Goal: Task Accomplishment & Management: Manage account settings

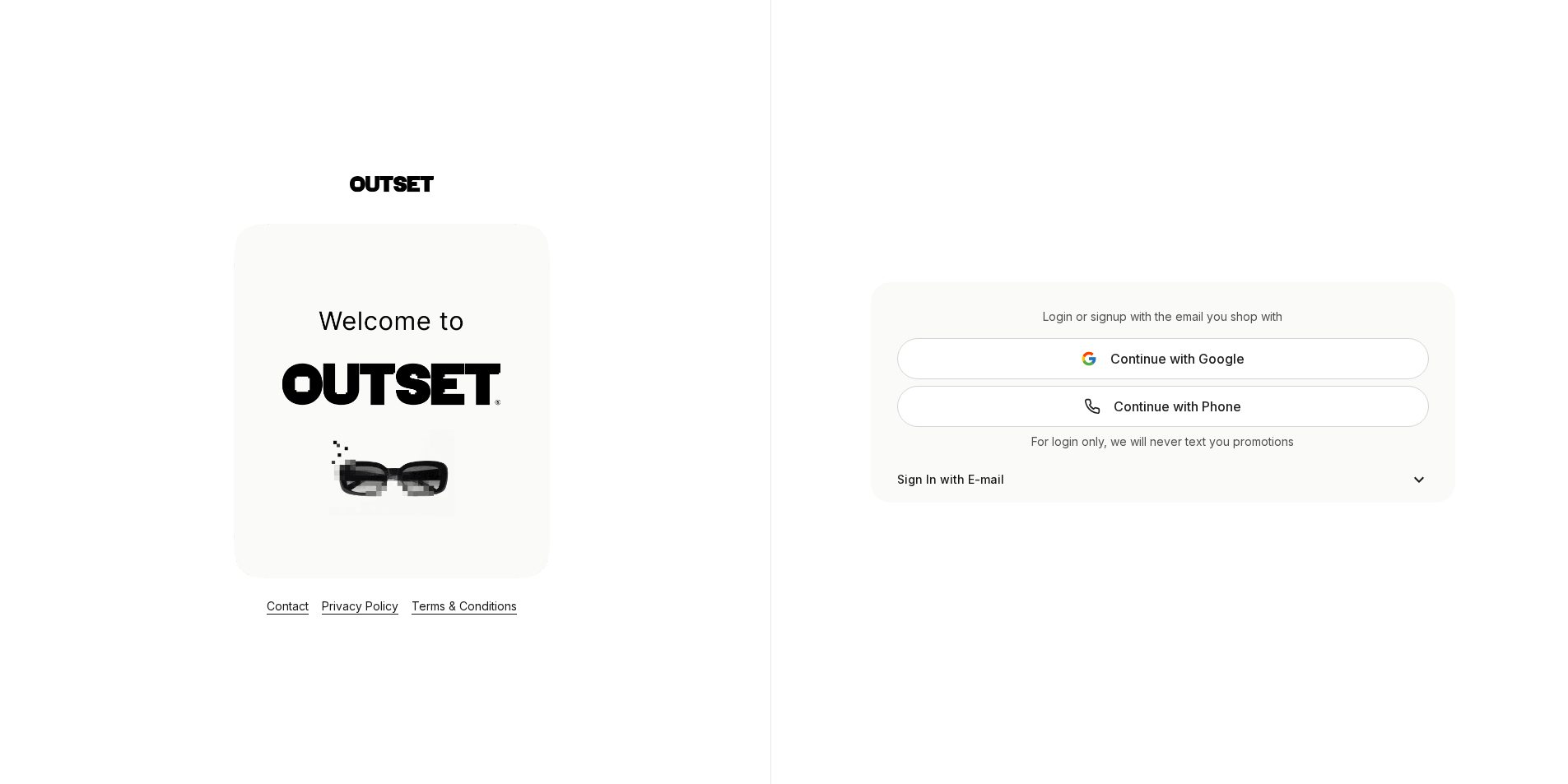
click at [1220, 360] on span "Continue with Google" at bounding box center [1177, 358] width 134 height 20
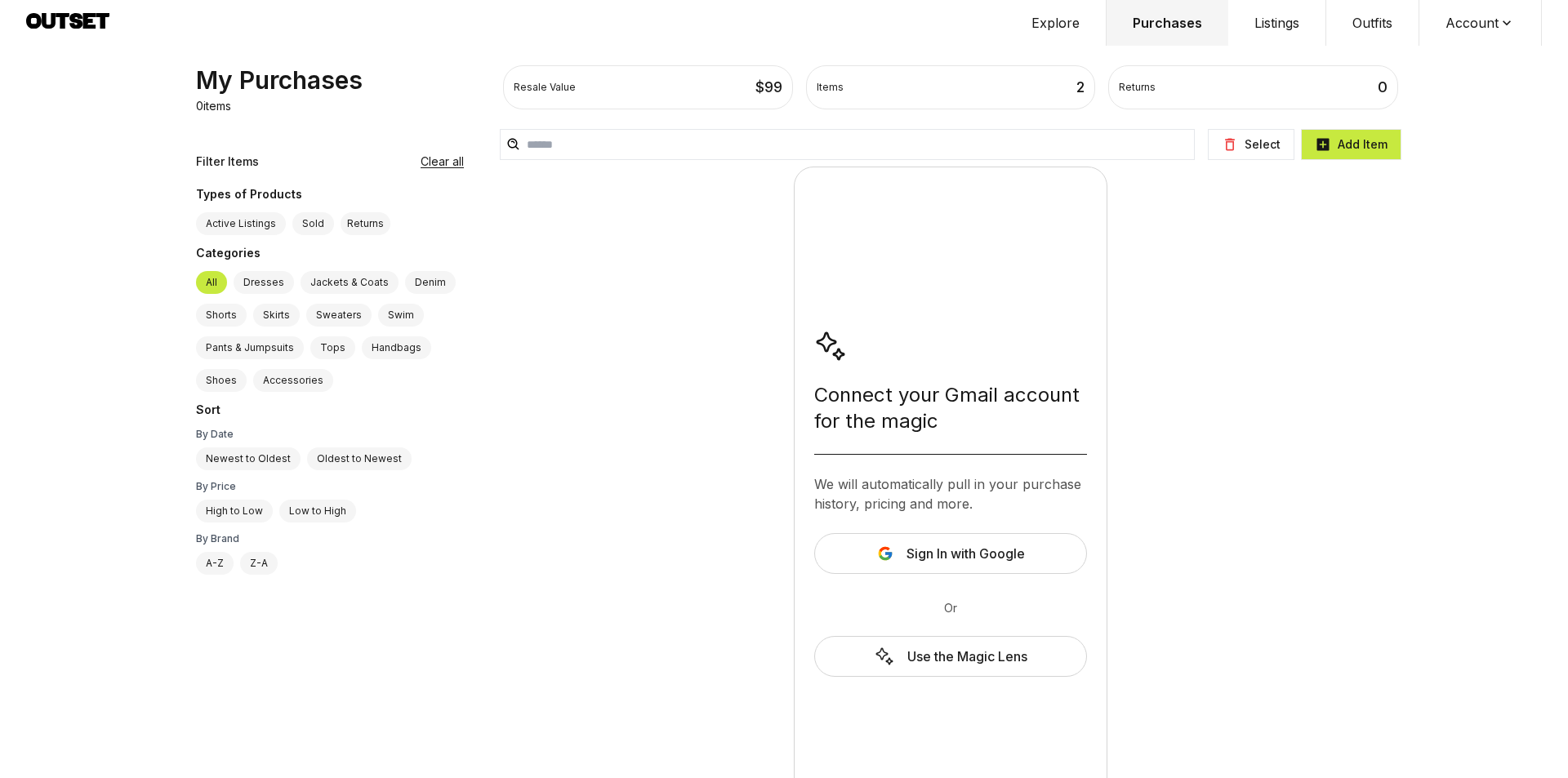
click at [936, 560] on span "Sign In with Google" at bounding box center [965, 553] width 119 height 20
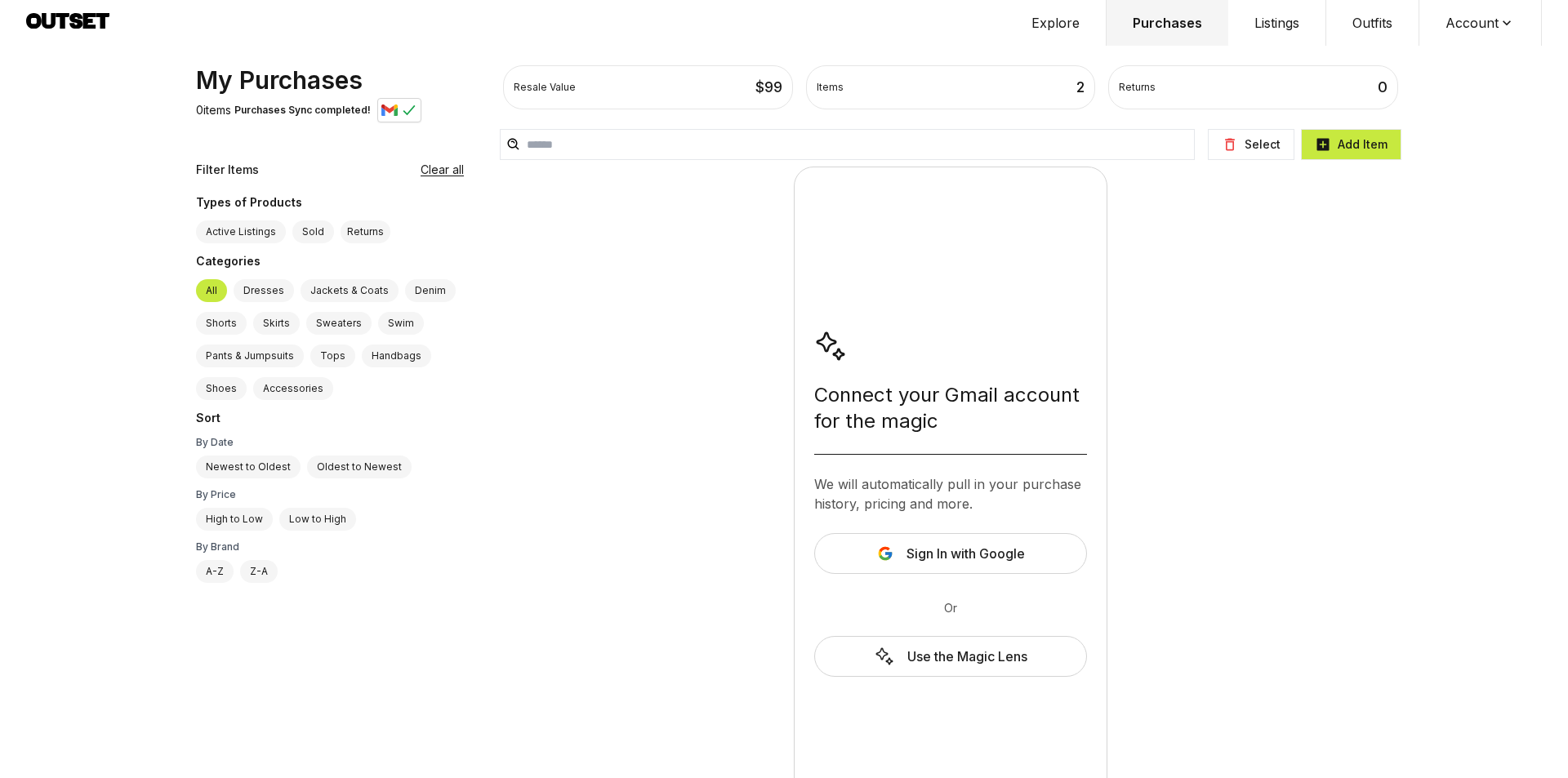
click at [1496, 20] on button "Account" at bounding box center [1480, 22] width 122 height 45
click at [1446, 57] on span "Profile" at bounding box center [1469, 53] width 144 height 29
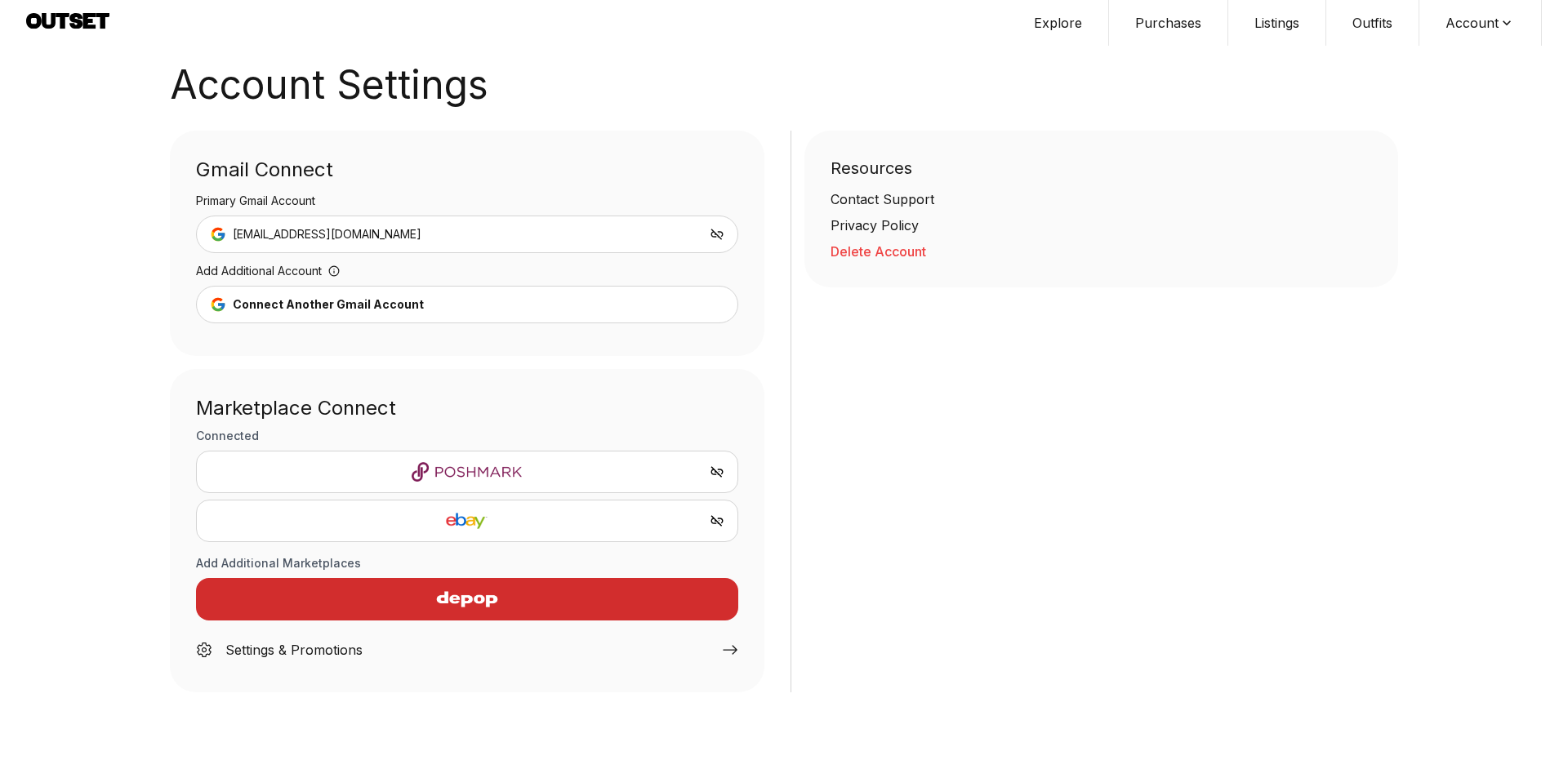
click at [411, 601] on img "button" at bounding box center [466, 599] width 142 height 39
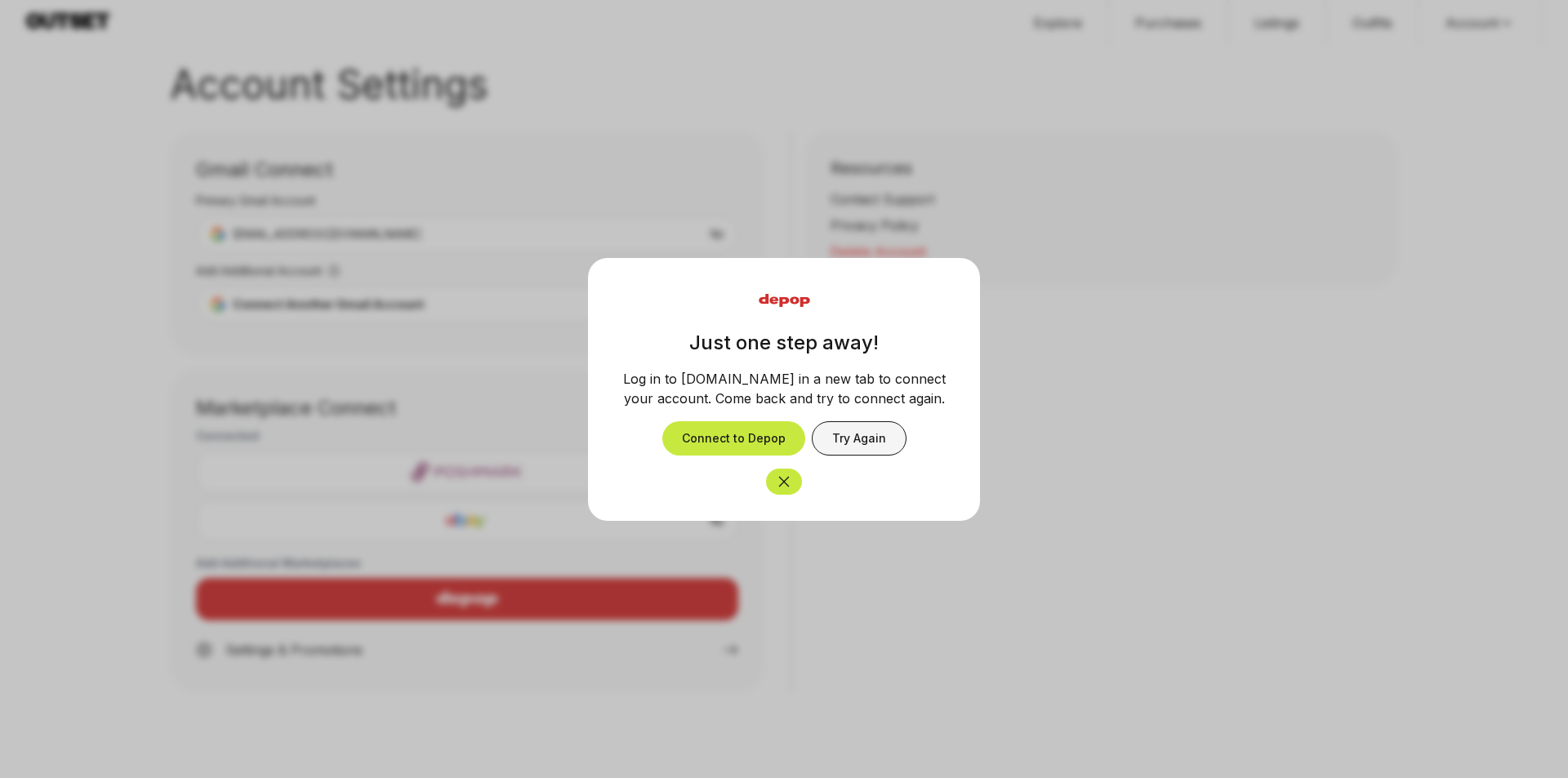
click at [838, 429] on button "Try Again" at bounding box center [859, 438] width 94 height 34
click at [726, 439] on button "Connect to Depop" at bounding box center [734, 438] width 143 height 34
click at [874, 443] on button "Try Again" at bounding box center [859, 438] width 94 height 34
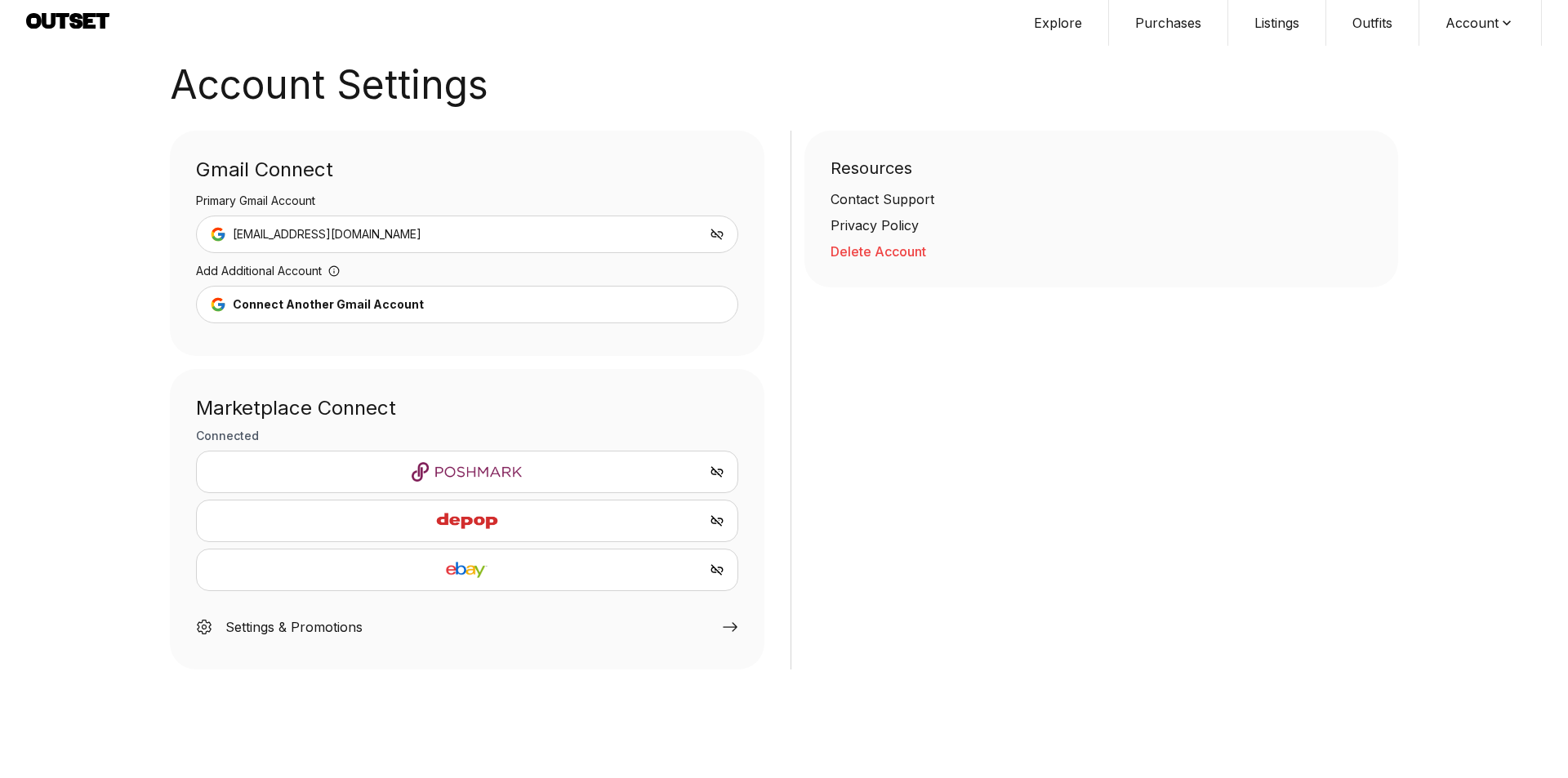
click at [1278, 15] on button "Listings" at bounding box center [1277, 22] width 98 height 45
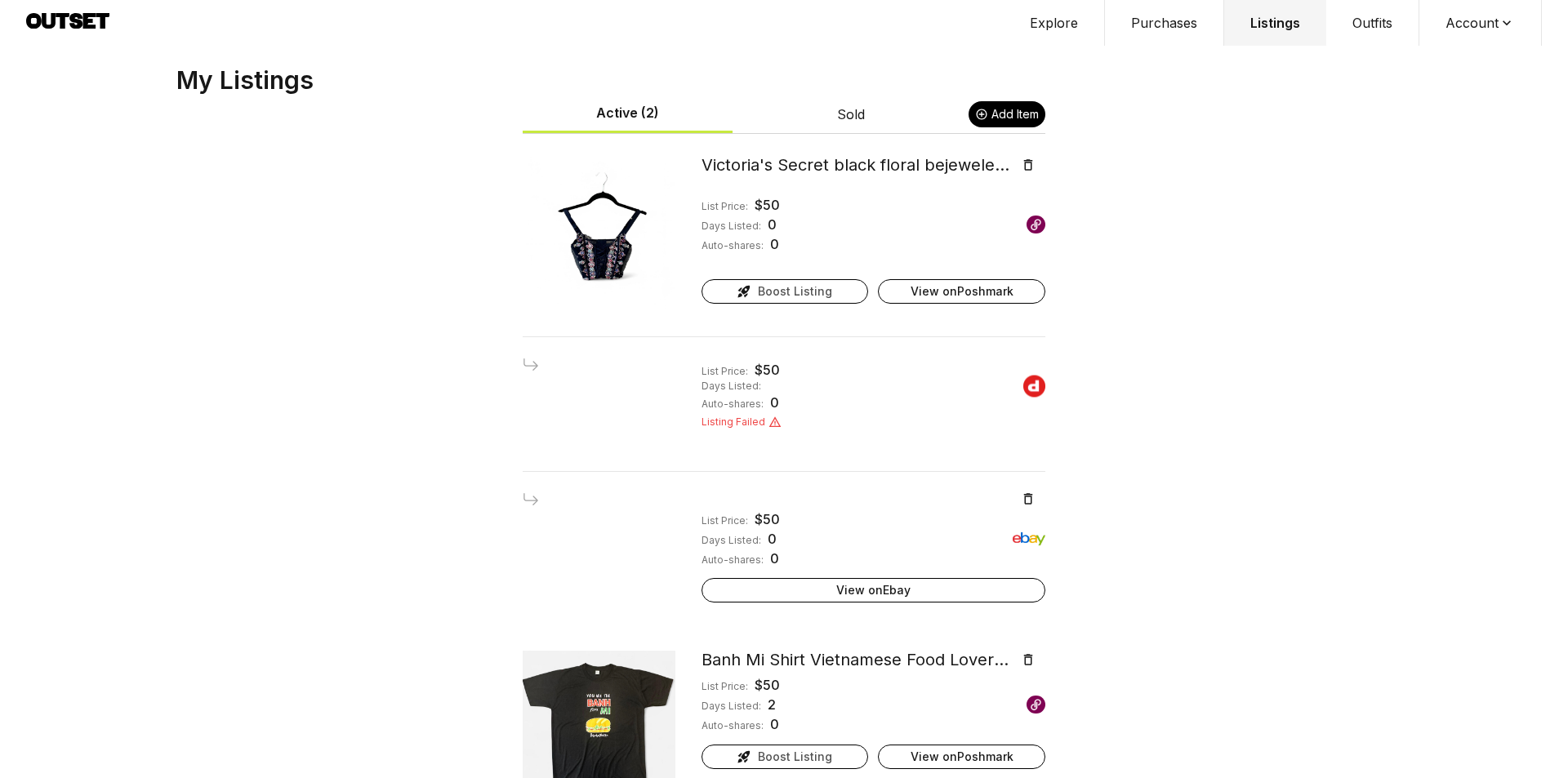
click at [1025, 384] on img at bounding box center [1034, 386] width 22 height 23
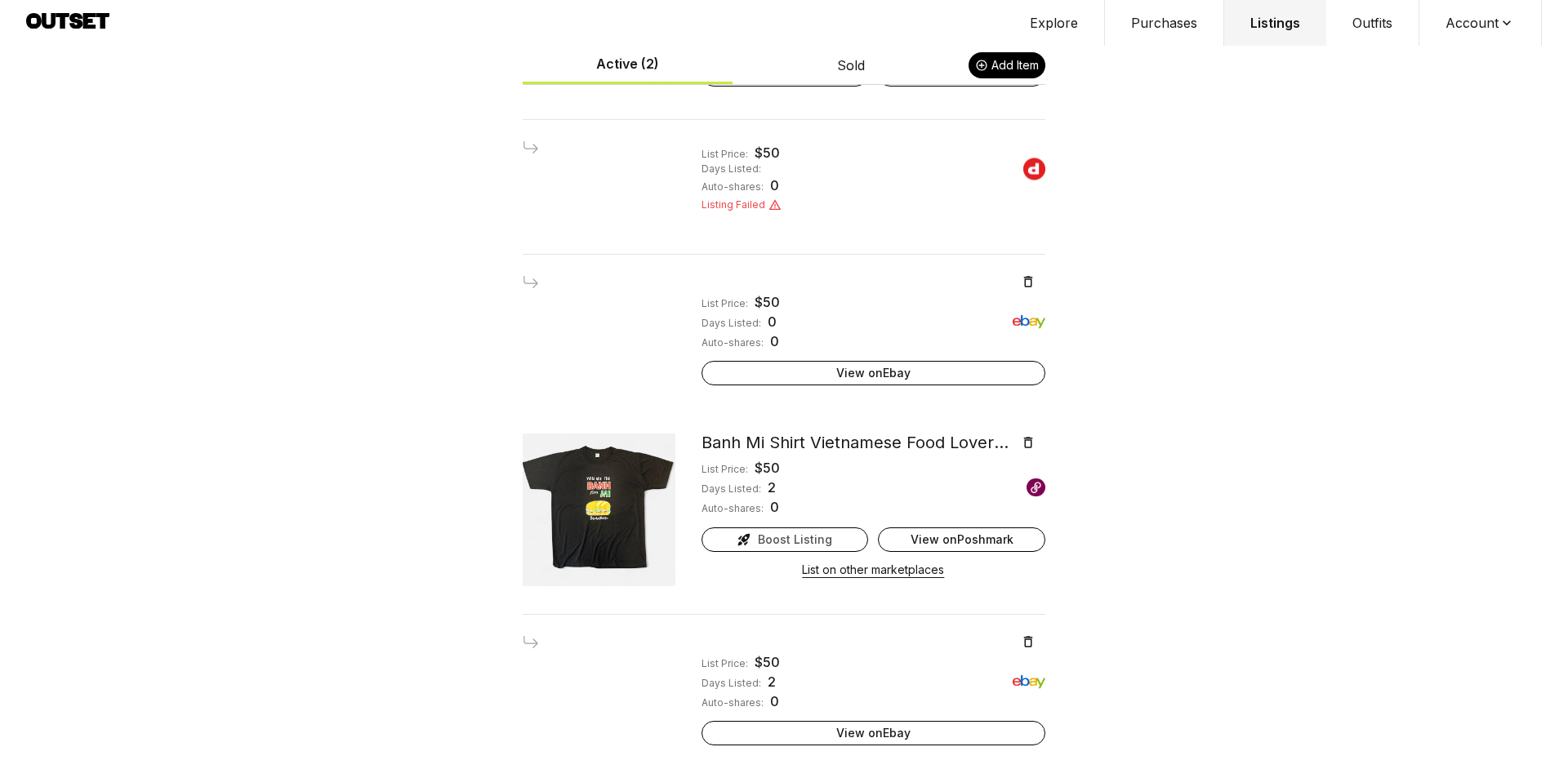
click at [860, 572] on button "List on other marketplaces" at bounding box center [873, 570] width 142 height 23
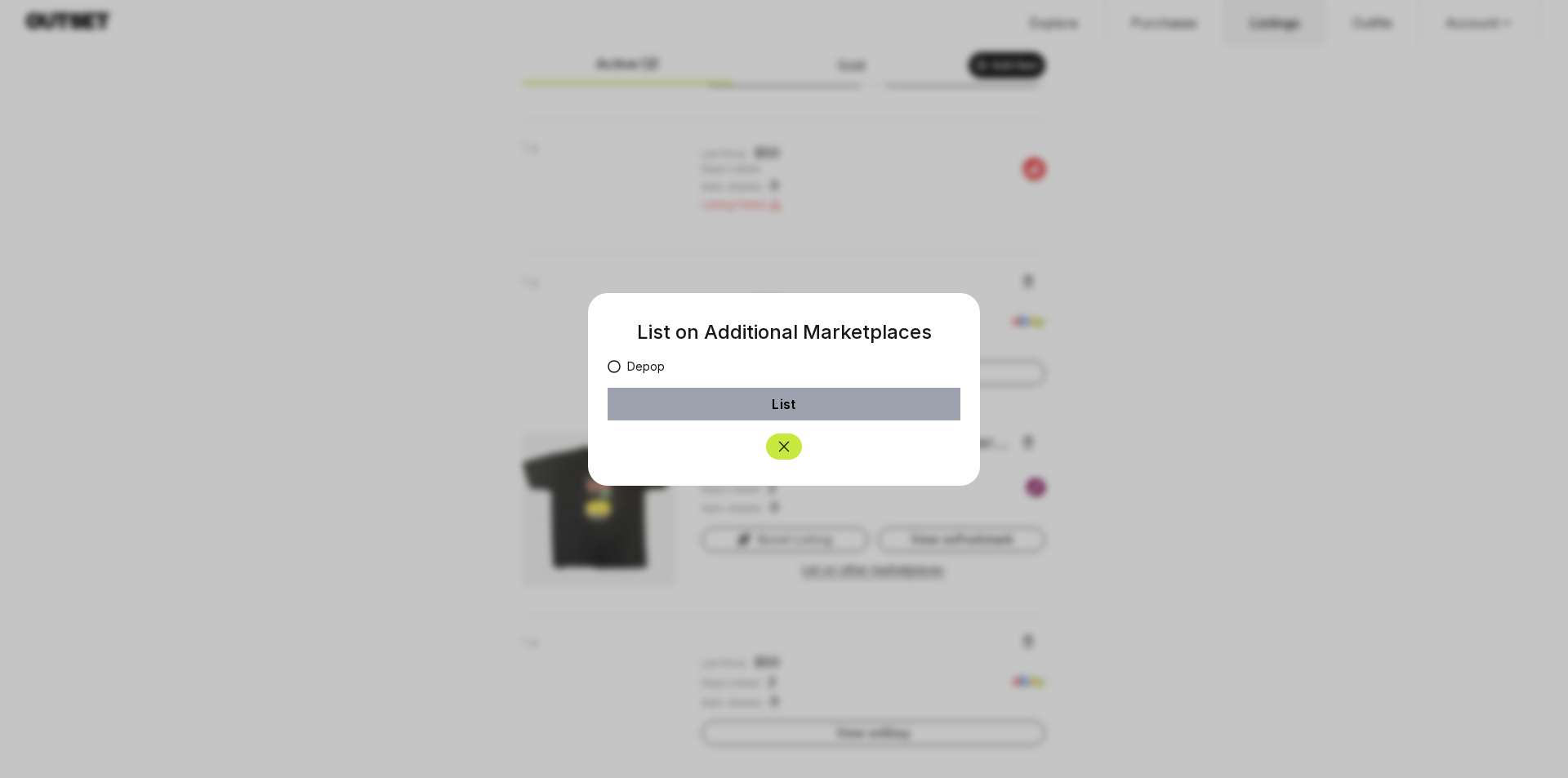
click at [647, 369] on label "Depop" at bounding box center [636, 366] width 57 height 16
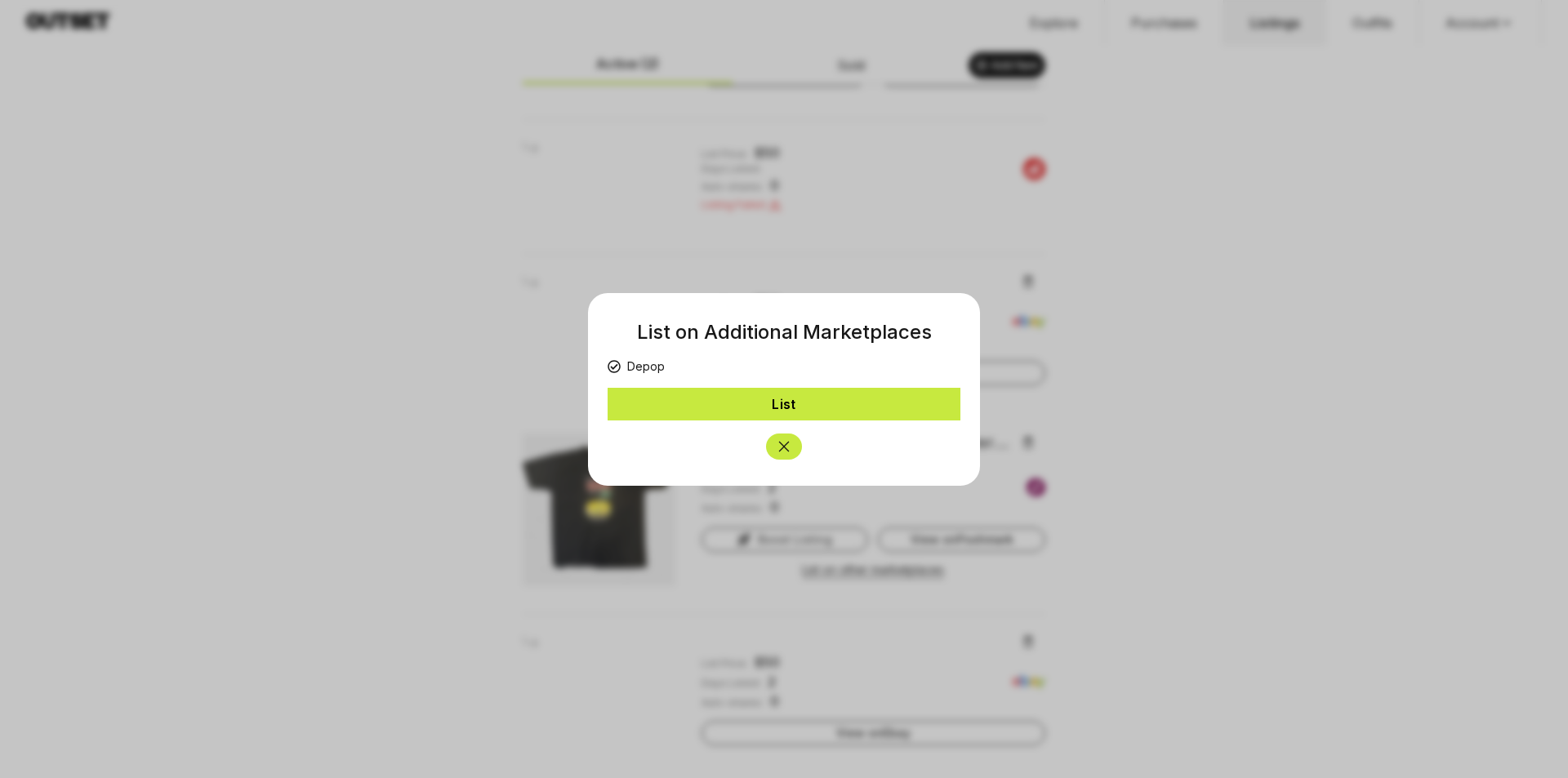
click at [768, 404] on button "List" at bounding box center [784, 404] width 353 height 33
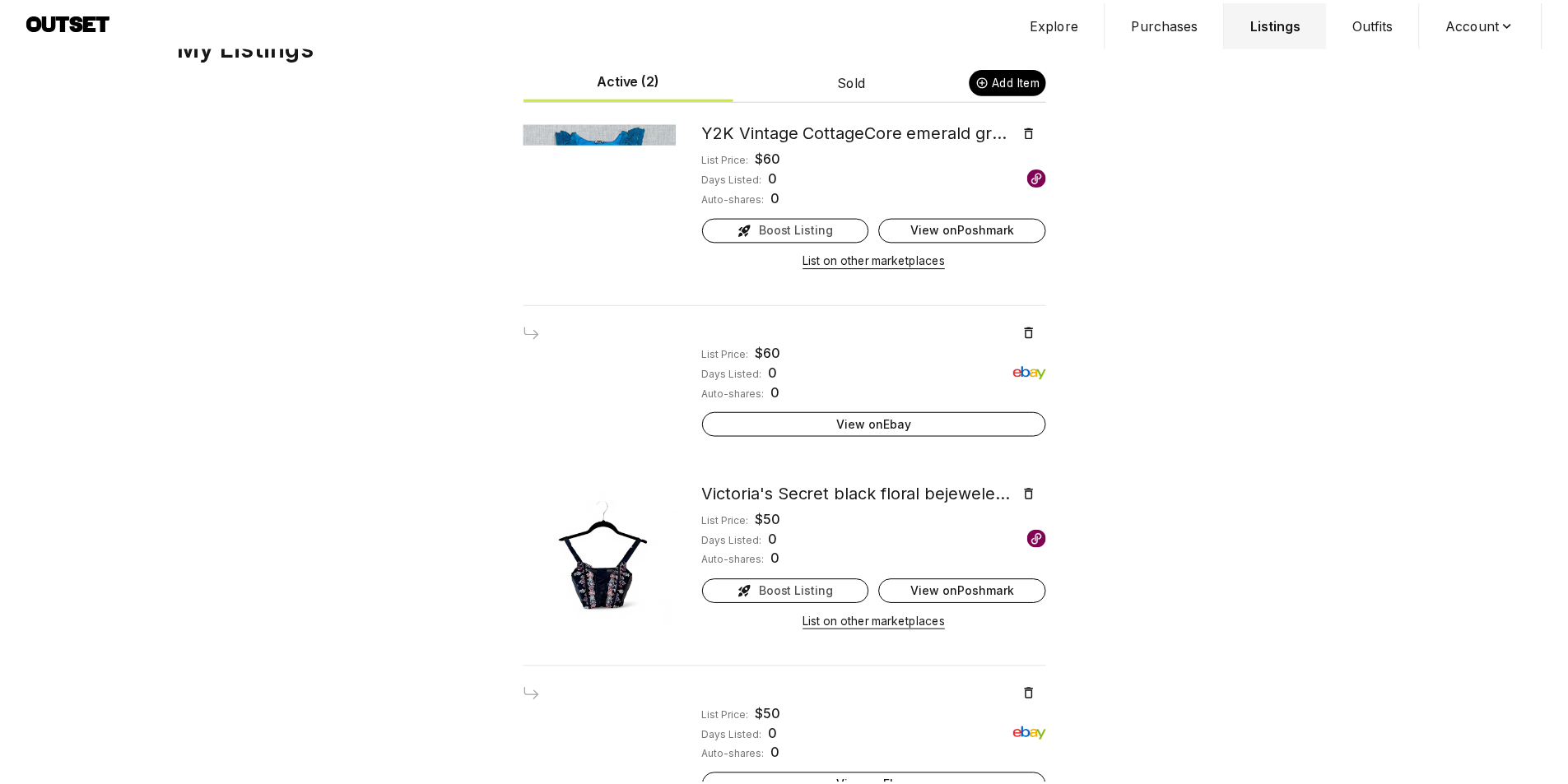
scroll to position [0, 0]
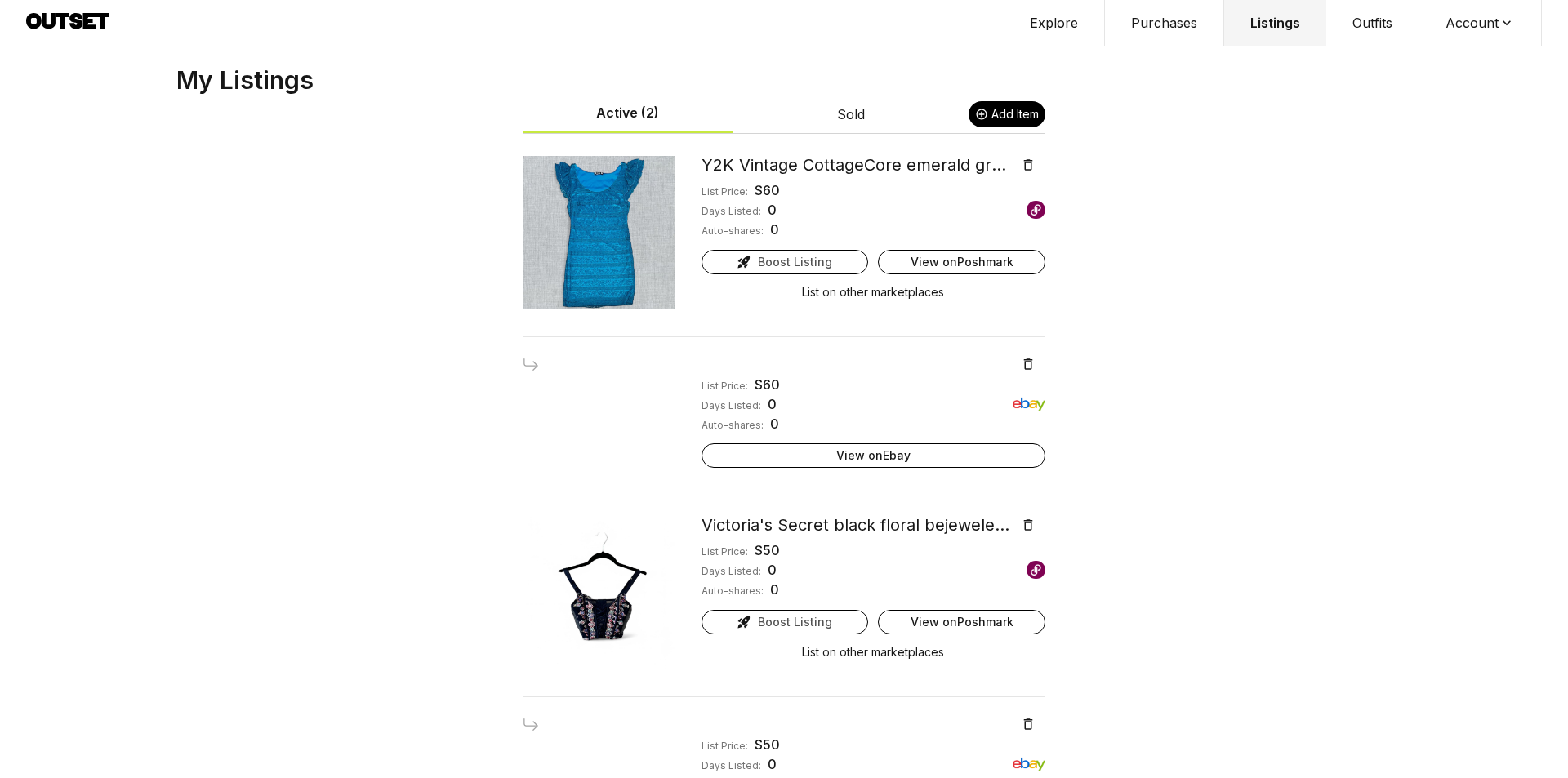
click at [1060, 25] on button "Explore" at bounding box center [1055, 22] width 102 height 45
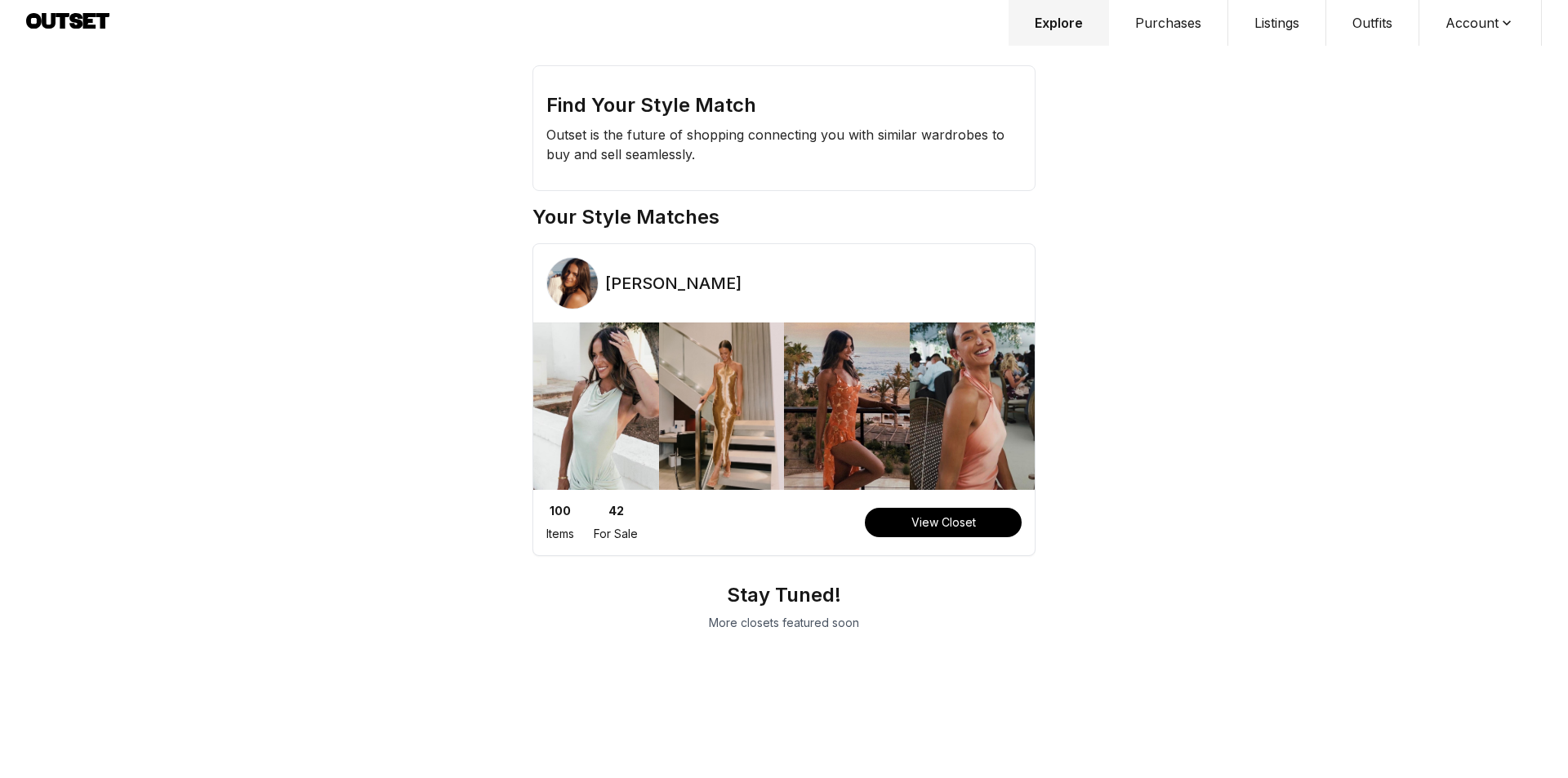
click at [972, 527] on button "View Closet" at bounding box center [943, 522] width 157 height 29
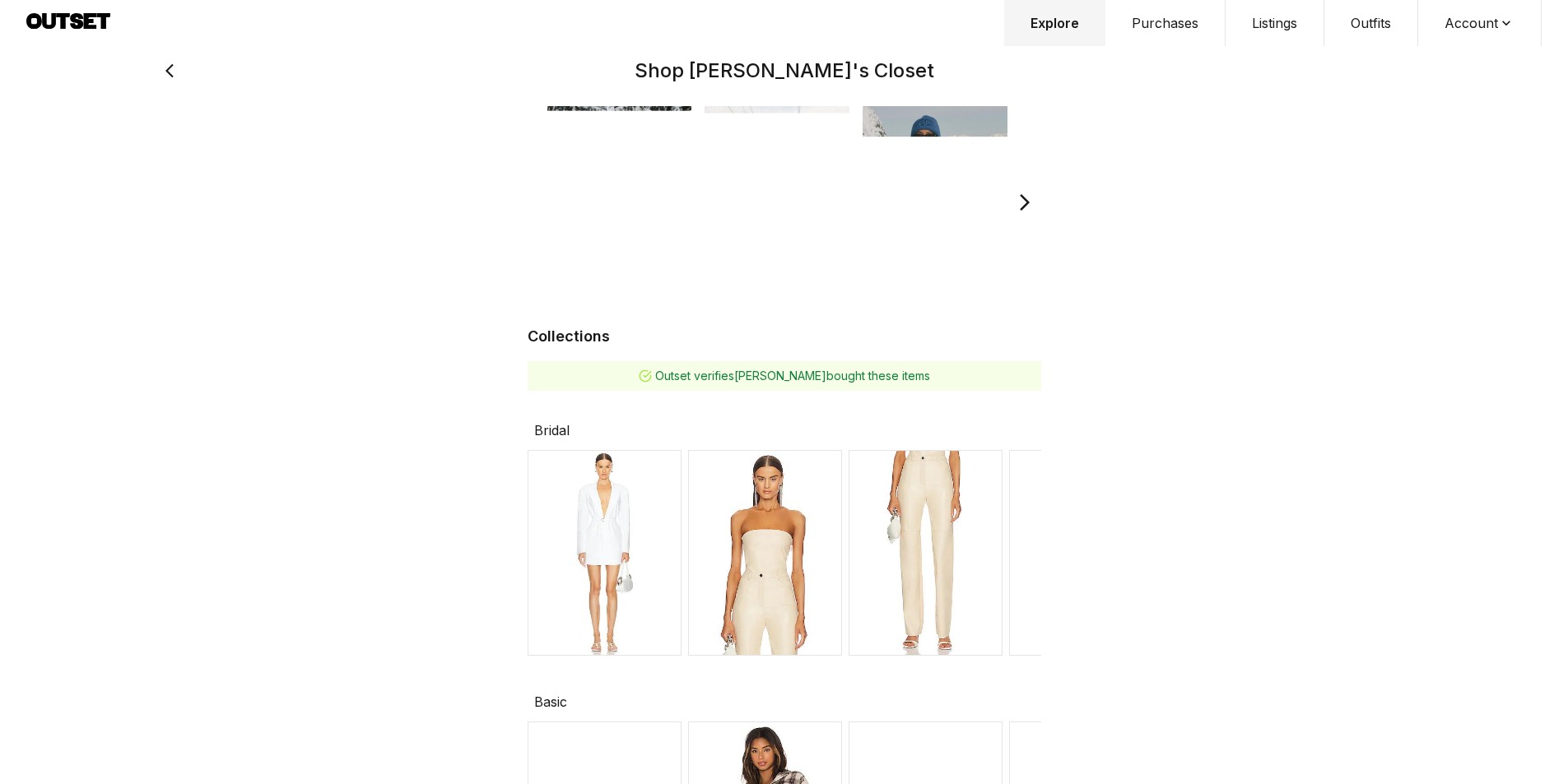
scroll to position [658, 0]
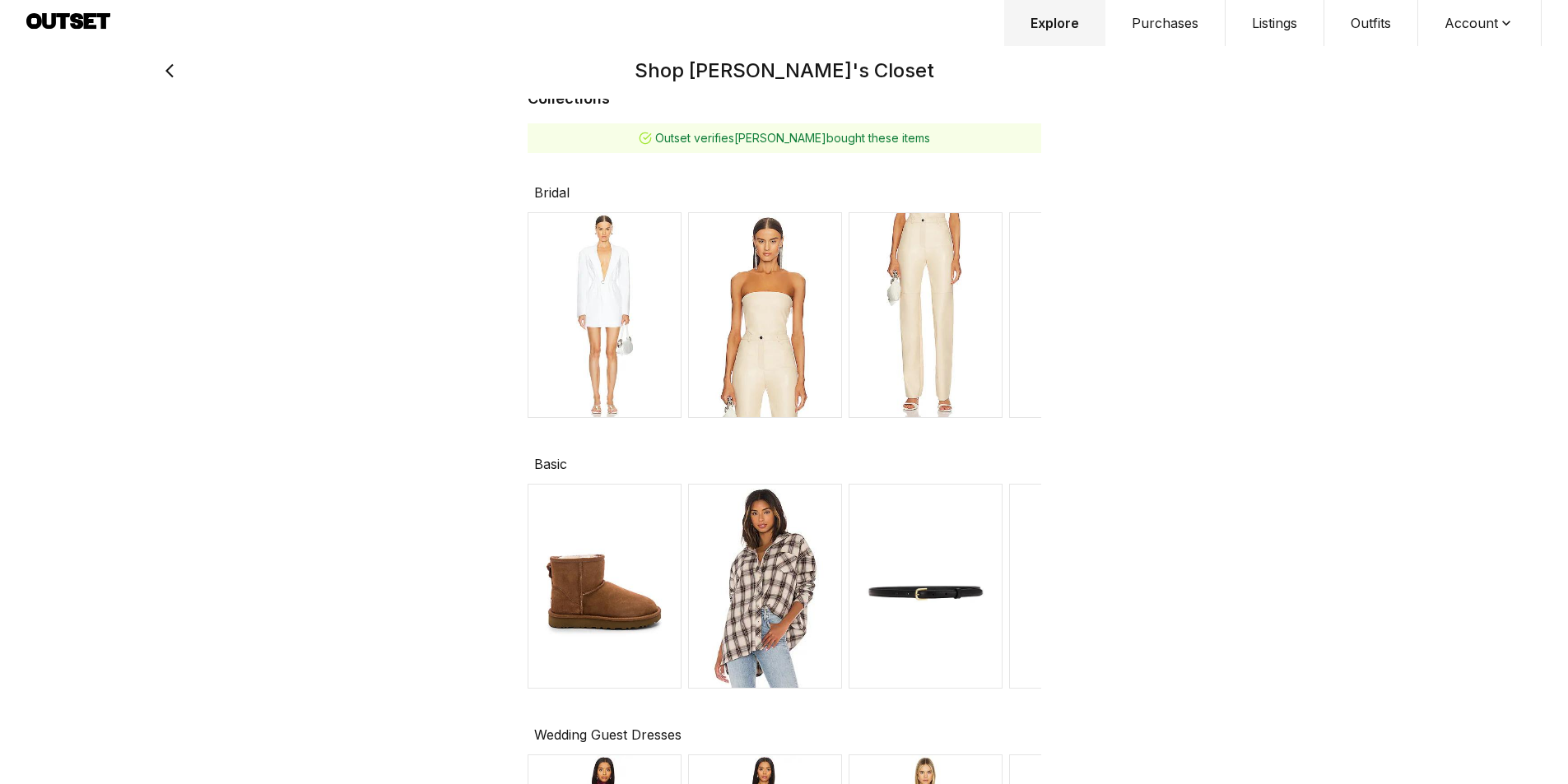
click at [607, 624] on img at bounding box center [604, 586] width 154 height 206
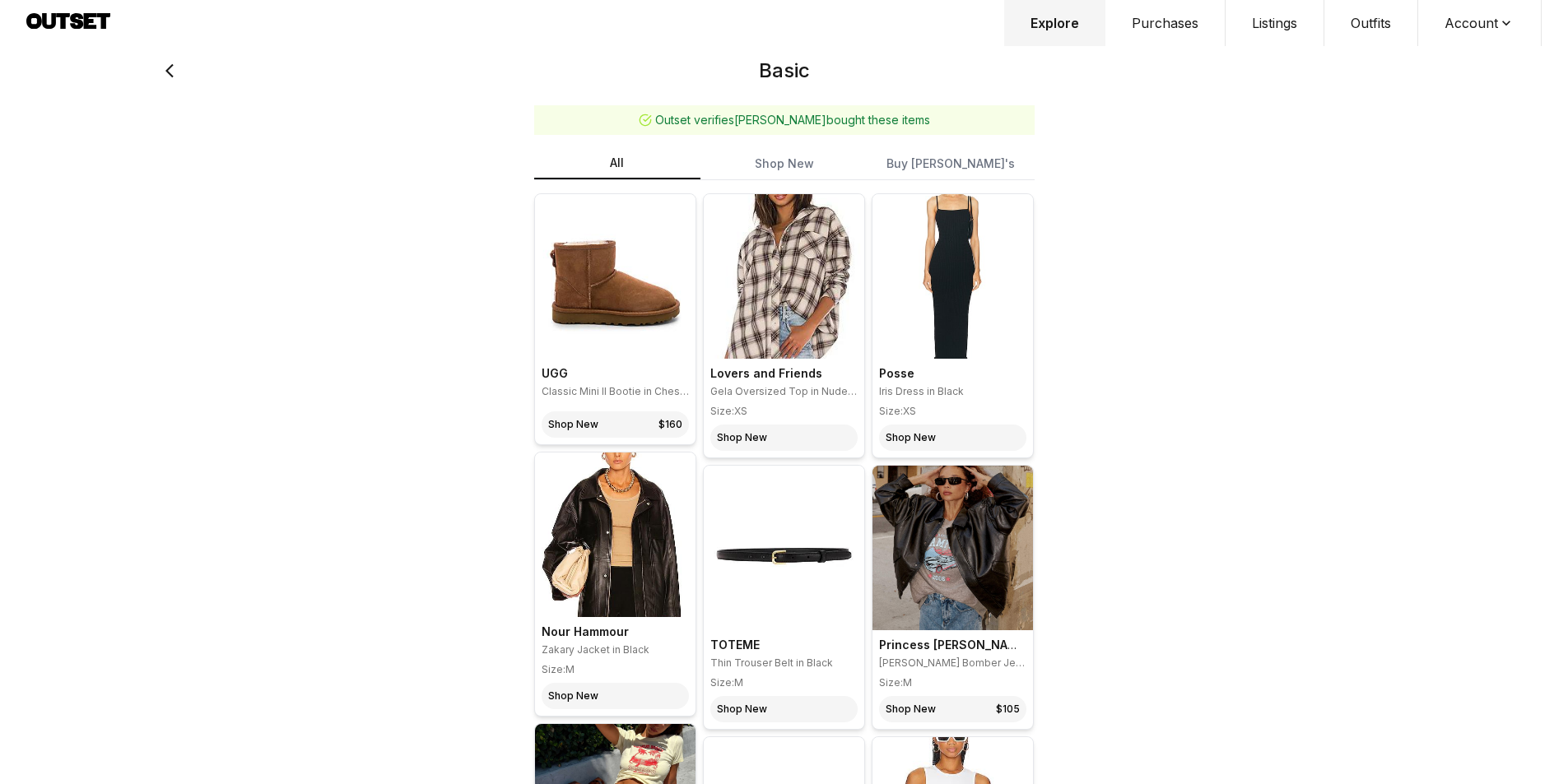
click at [769, 307] on img at bounding box center [784, 276] width 161 height 164
click at [788, 436] on link "Shop New" at bounding box center [784, 437] width 147 height 26
click at [934, 162] on button "Buy Helen's" at bounding box center [952, 163] width 167 height 31
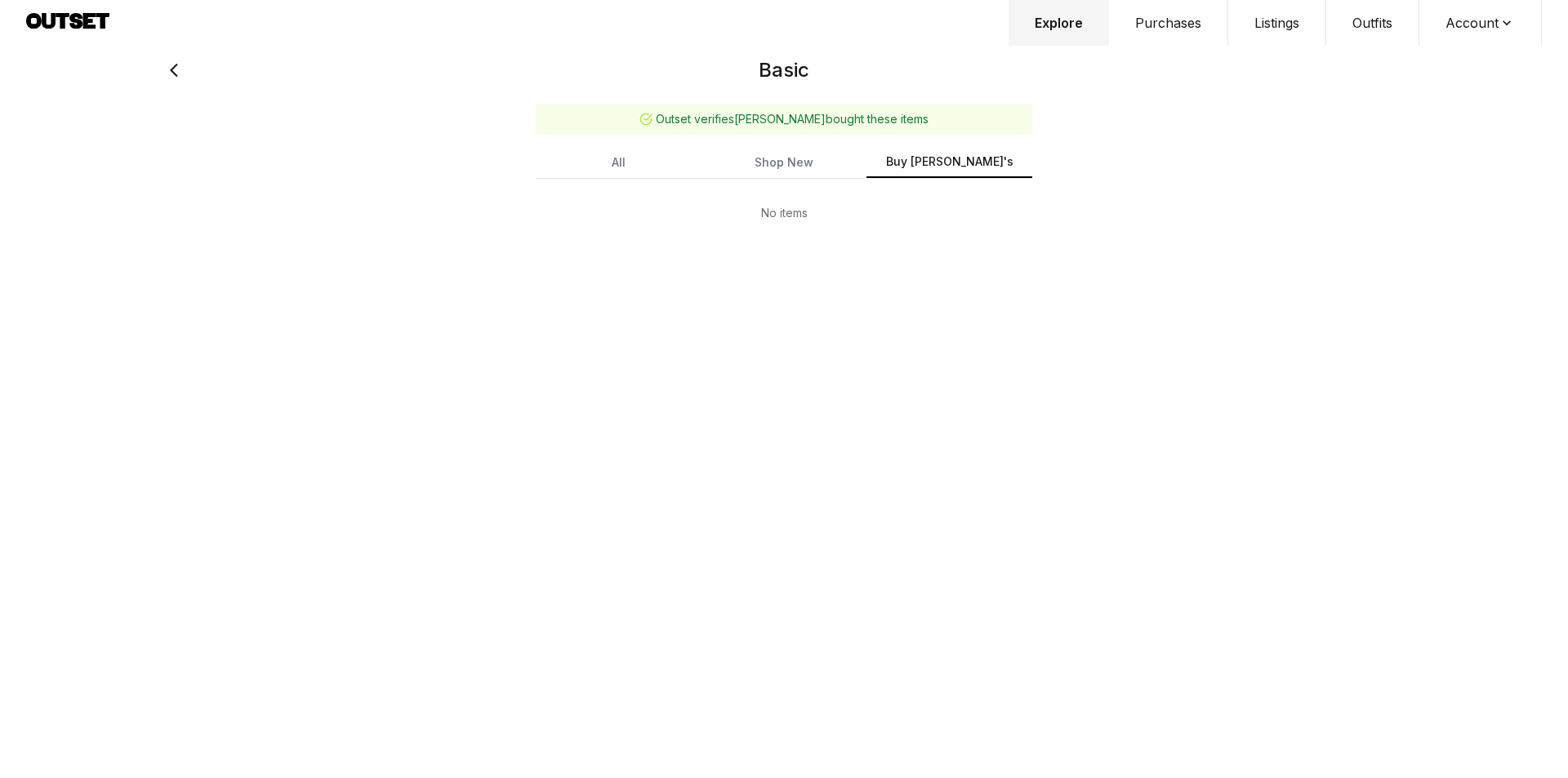
click at [86, 19] on icon at bounding box center [89, 20] width 13 height 15
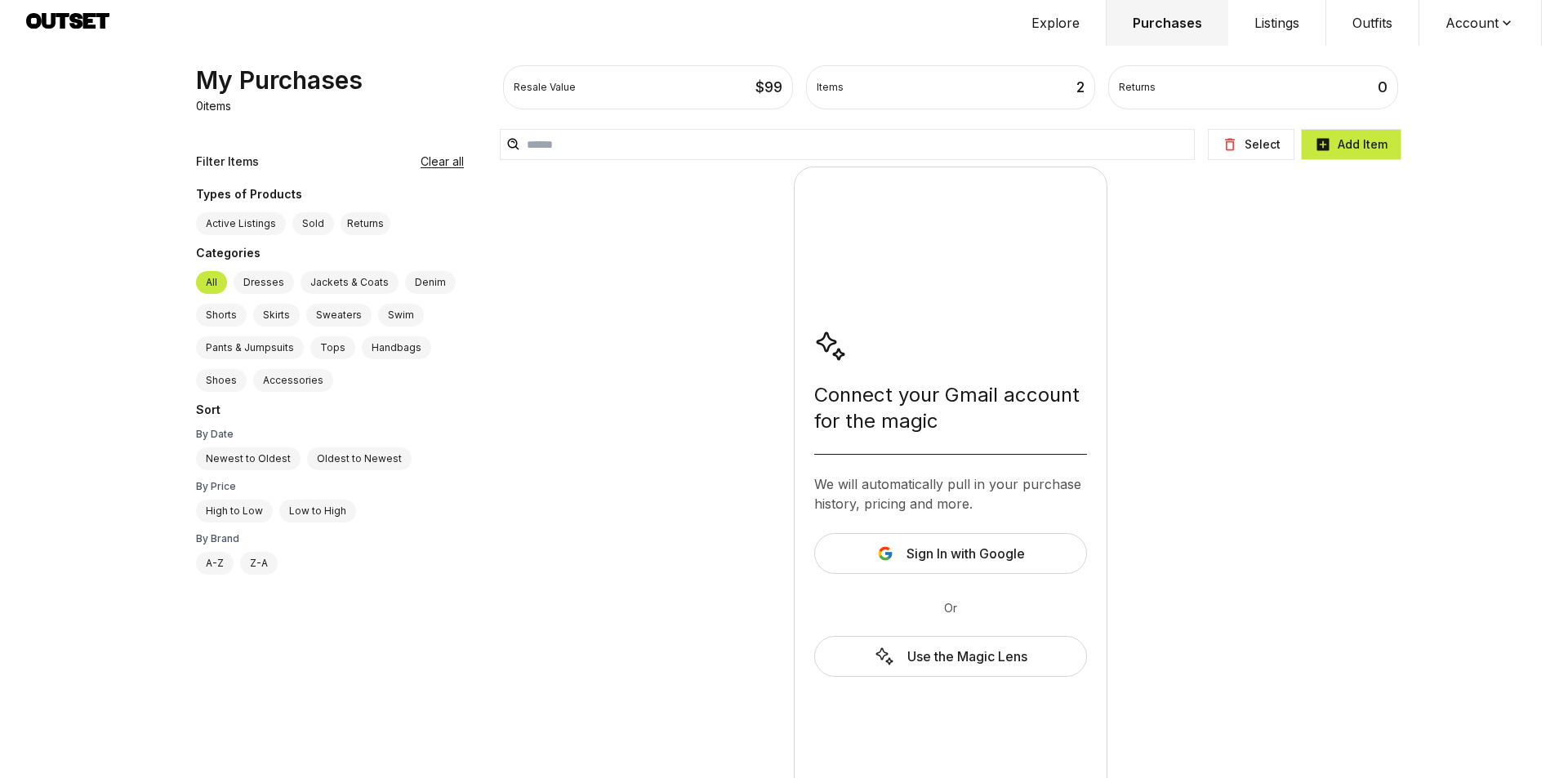
click at [234, 226] on label "Active Listings" at bounding box center [241, 224] width 90 height 23
click at [1280, 24] on button "Listings" at bounding box center [1277, 22] width 98 height 45
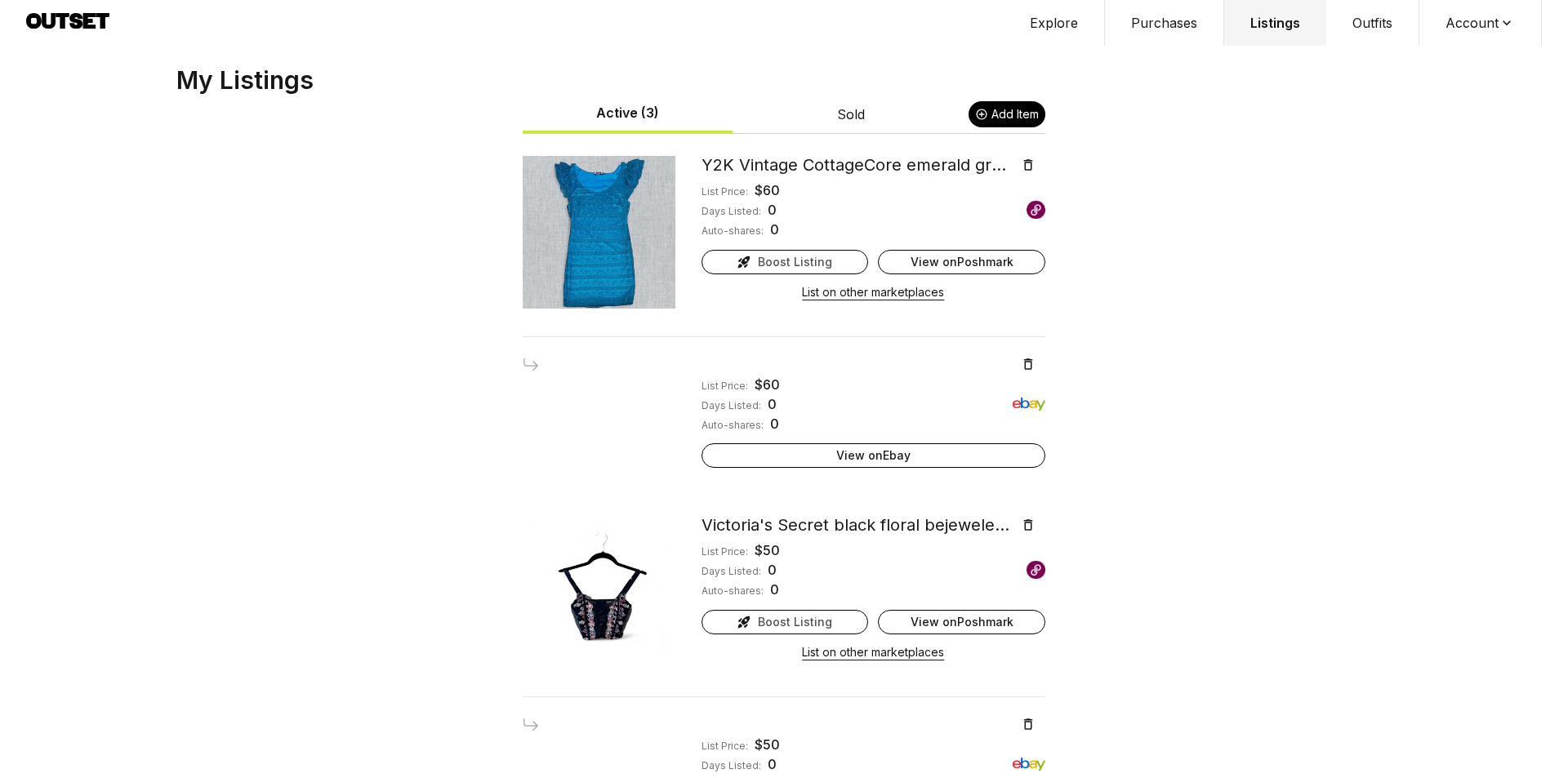
click at [987, 258] on link "View on Poshmark" at bounding box center [962, 261] width 168 height 24
